Goal: Find specific page/section: Find specific page/section

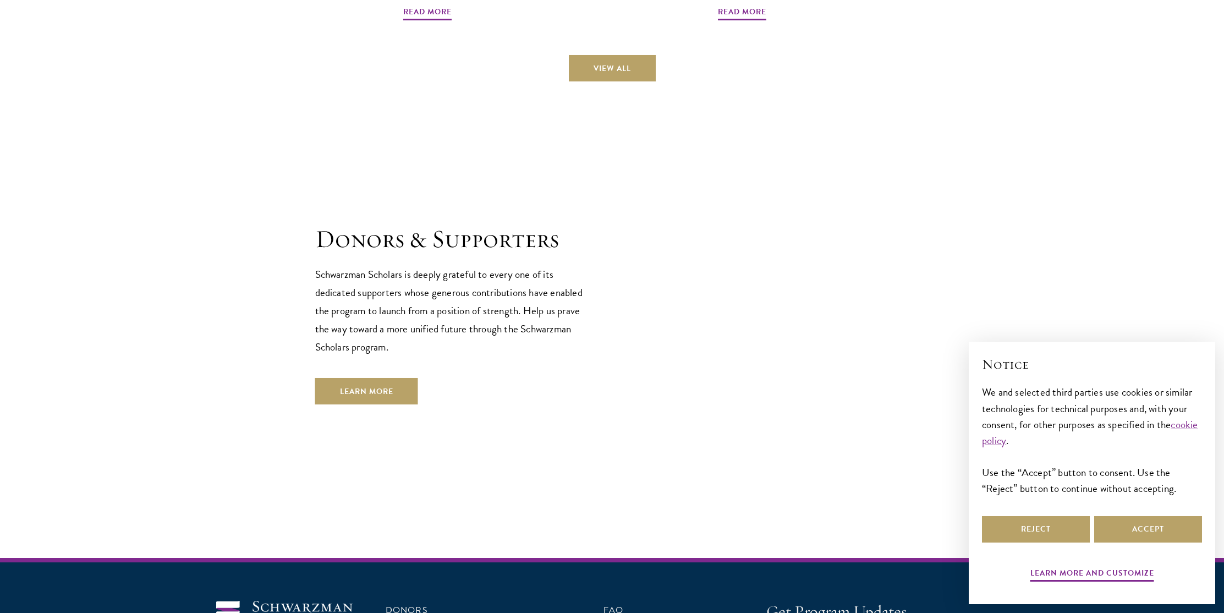
scroll to position [3166, 0]
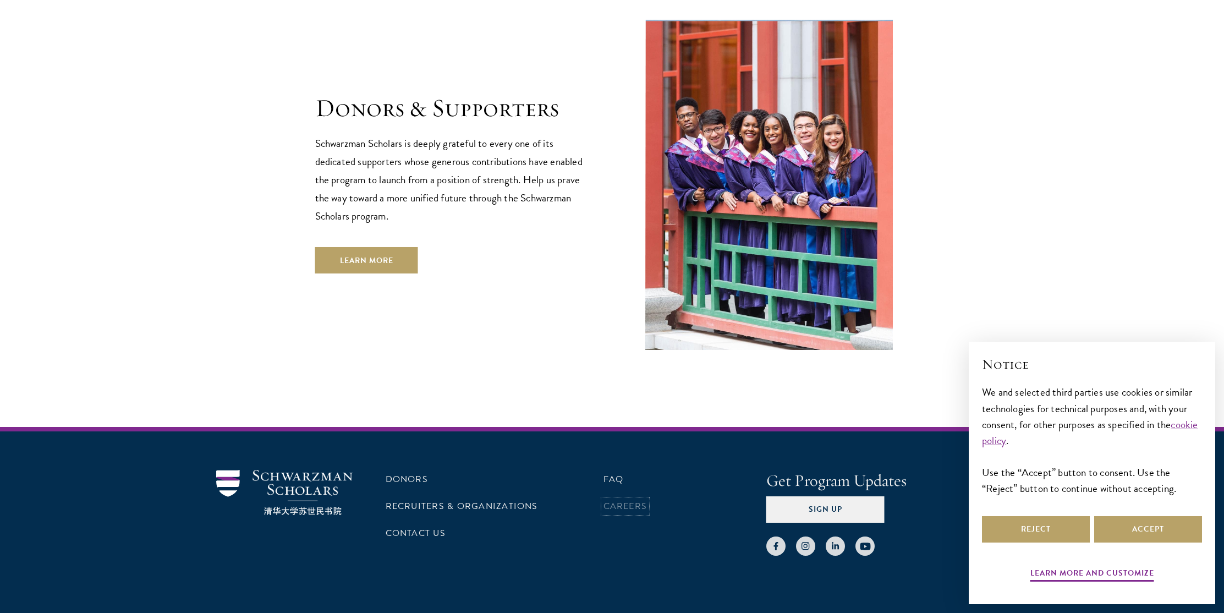
click at [608, 500] on link "Careers" at bounding box center [625, 506] width 44 height 13
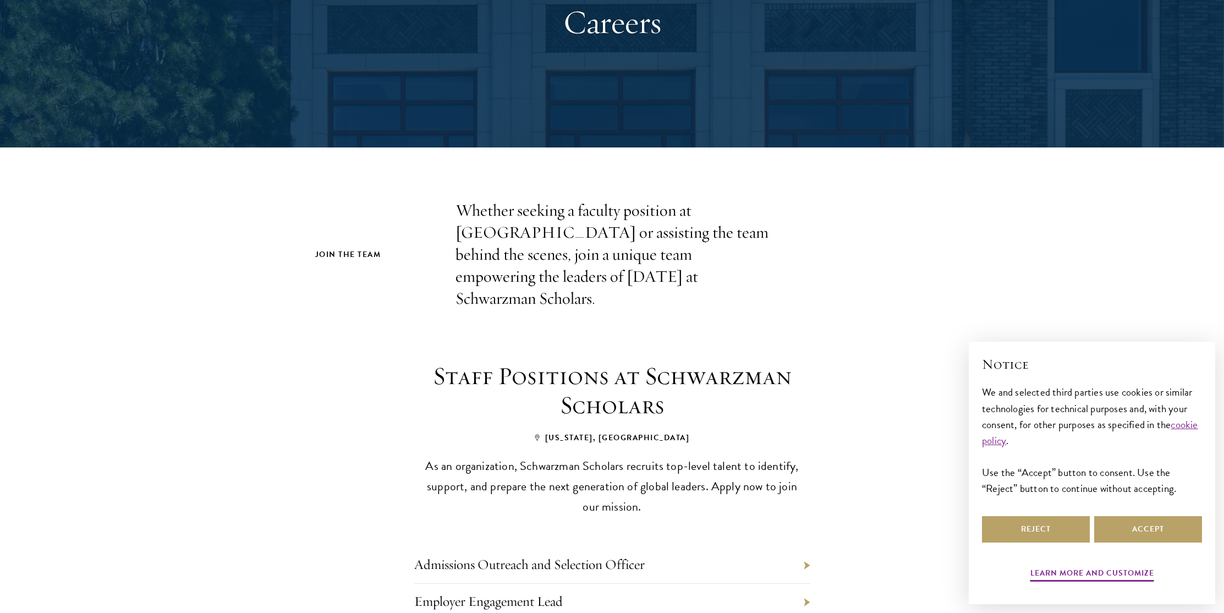
scroll to position [142, 0]
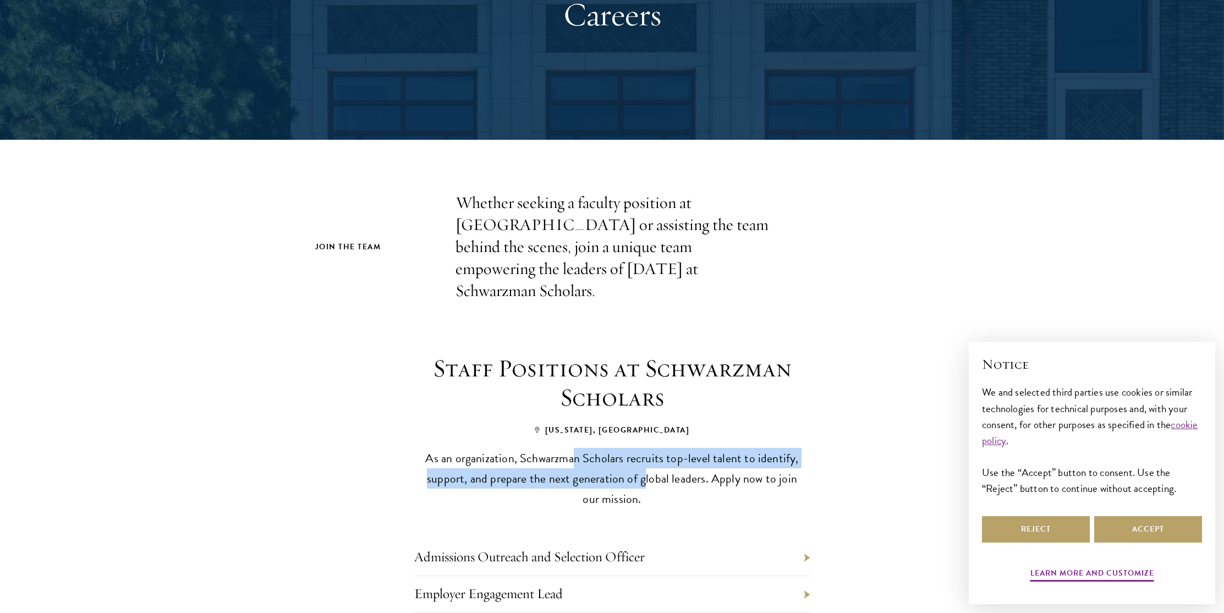
drag, startPoint x: 591, startPoint y: 437, endPoint x: 662, endPoint y: 454, distance: 72.5
click at [647, 451] on p "As an organization, Schwarzman Scholars recruits top-level talent to identify, …" at bounding box center [612, 478] width 380 height 61
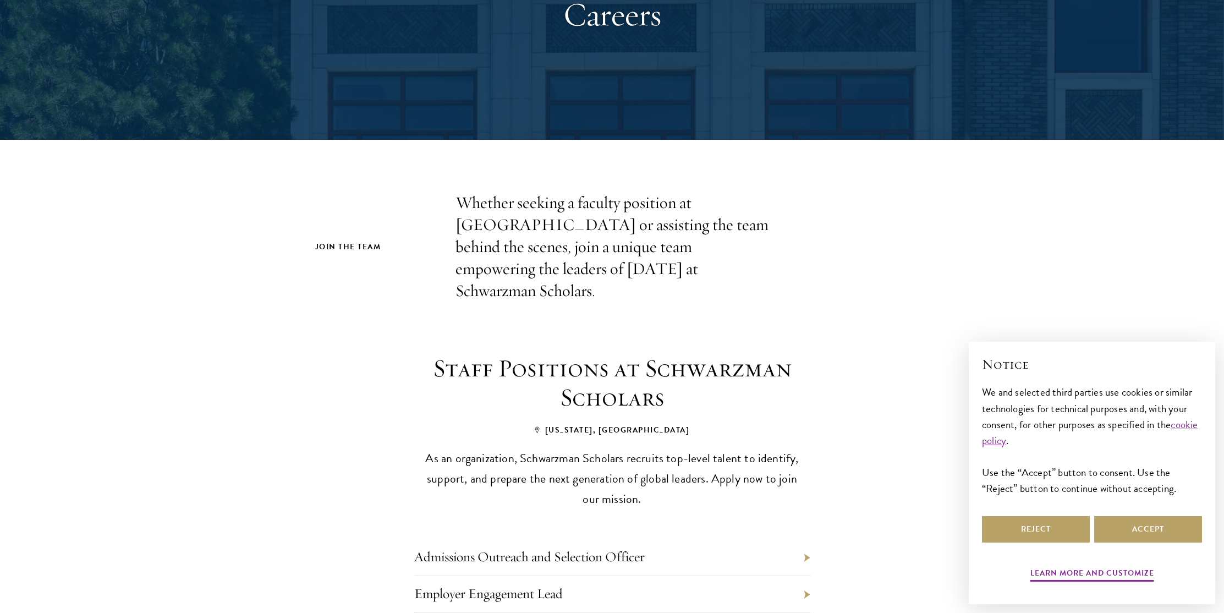
click at [662, 454] on p "As an organization, Schwarzman Scholars recruits top-level talent to identify, …" at bounding box center [612, 478] width 380 height 61
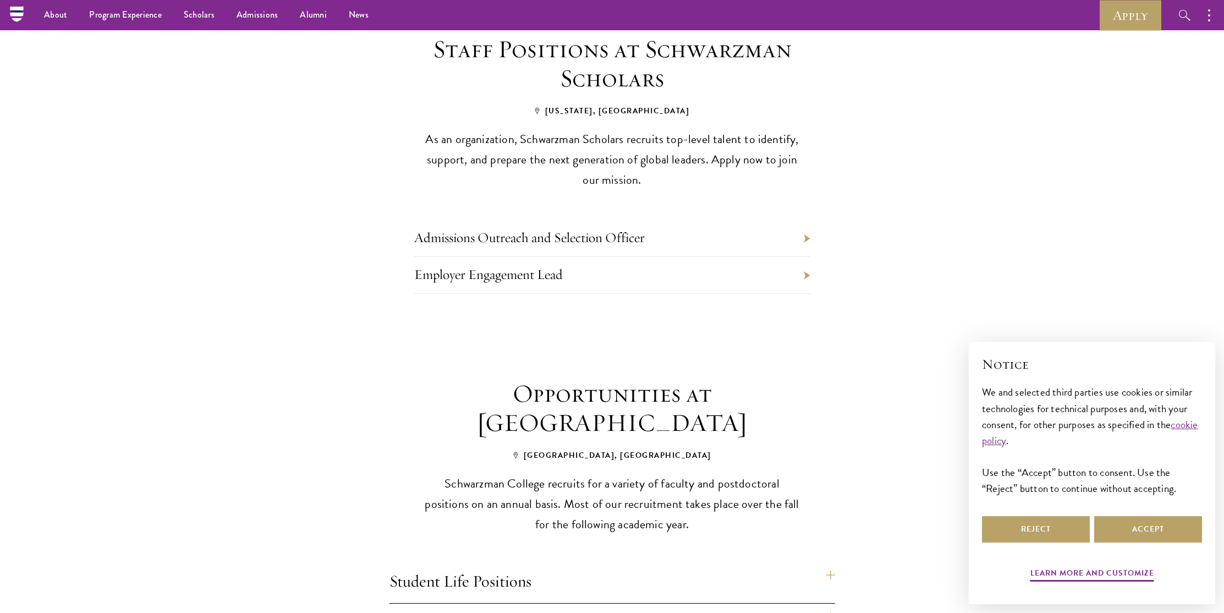
scroll to position [0, 0]
